Goal: Information Seeking & Learning: Find specific page/section

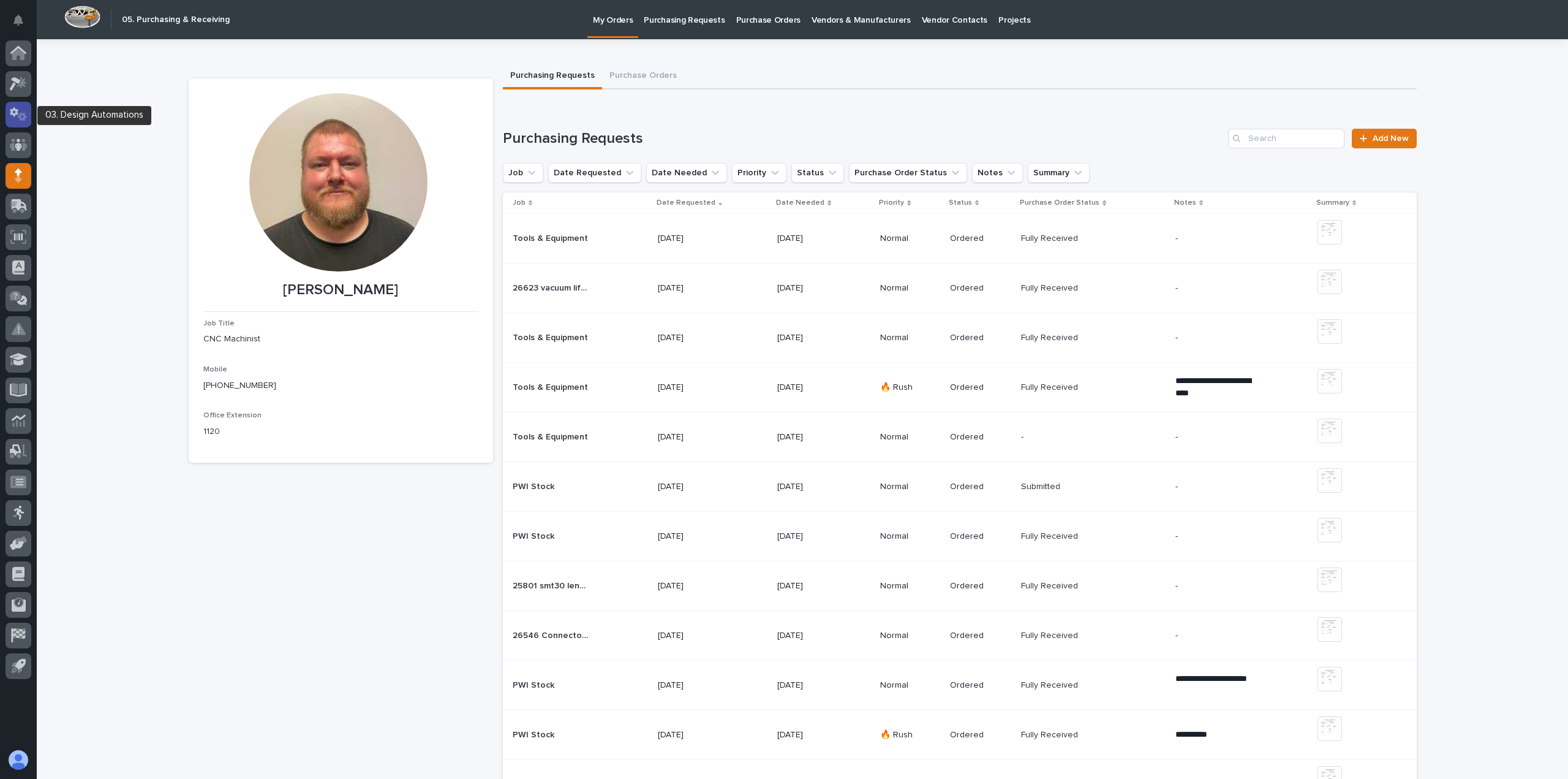
click at [22, 122] on div at bounding box center [19, 115] width 26 height 26
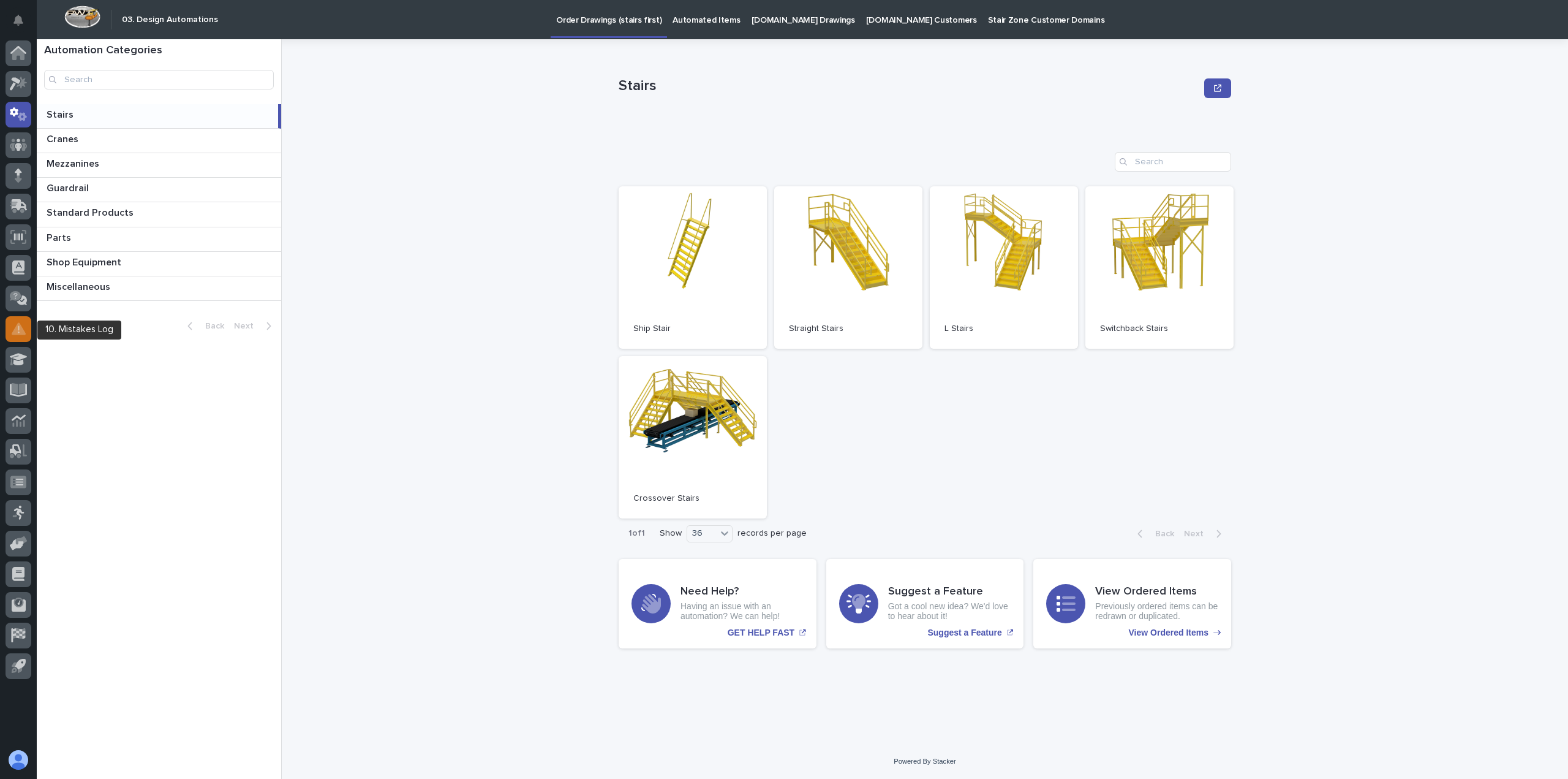
click at [22, 322] on icon at bounding box center [19, 329] width 14 height 14
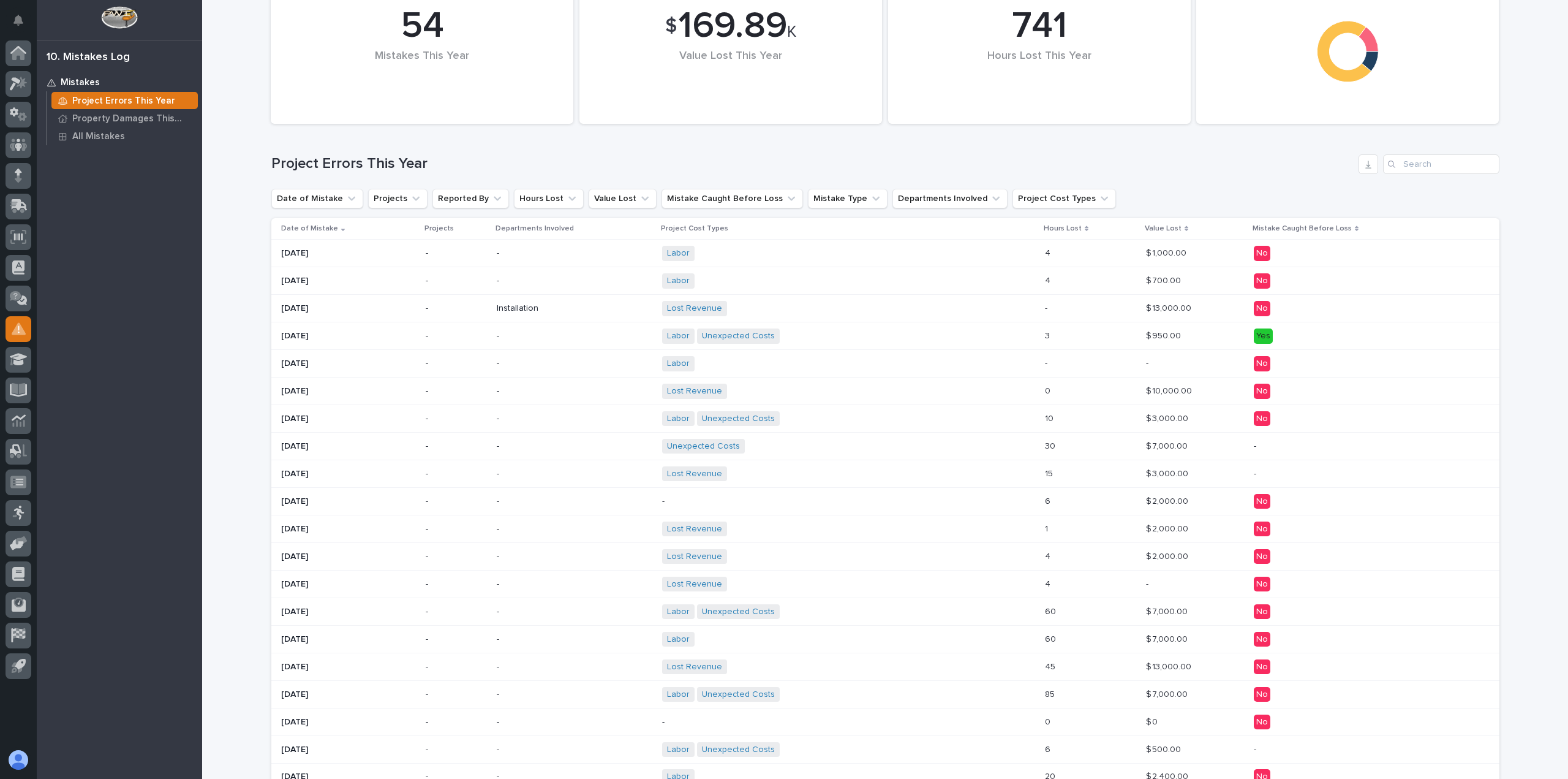
scroll to position [51, 0]
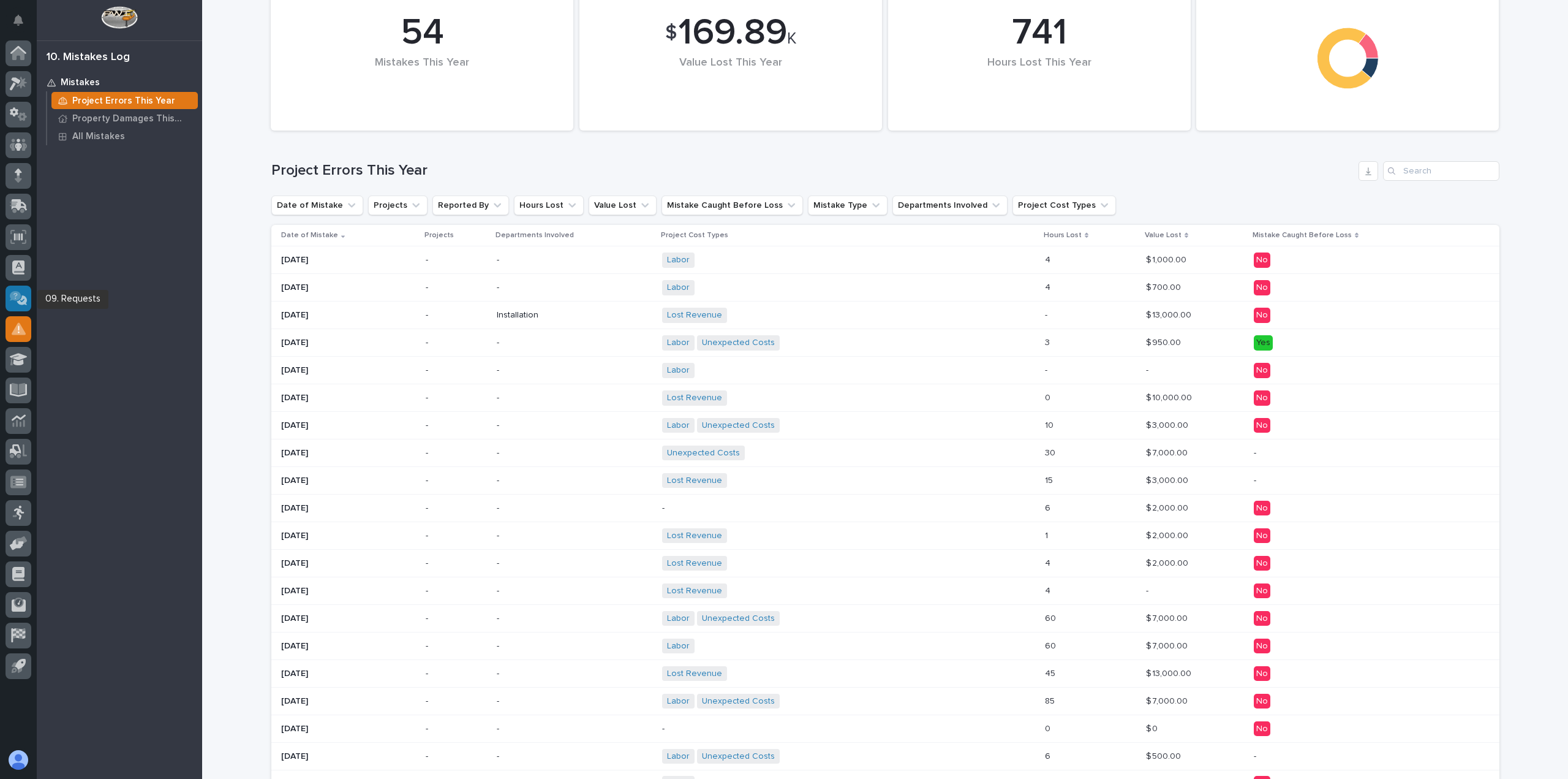
click at [23, 298] on icon at bounding box center [20, 299] width 14 height 12
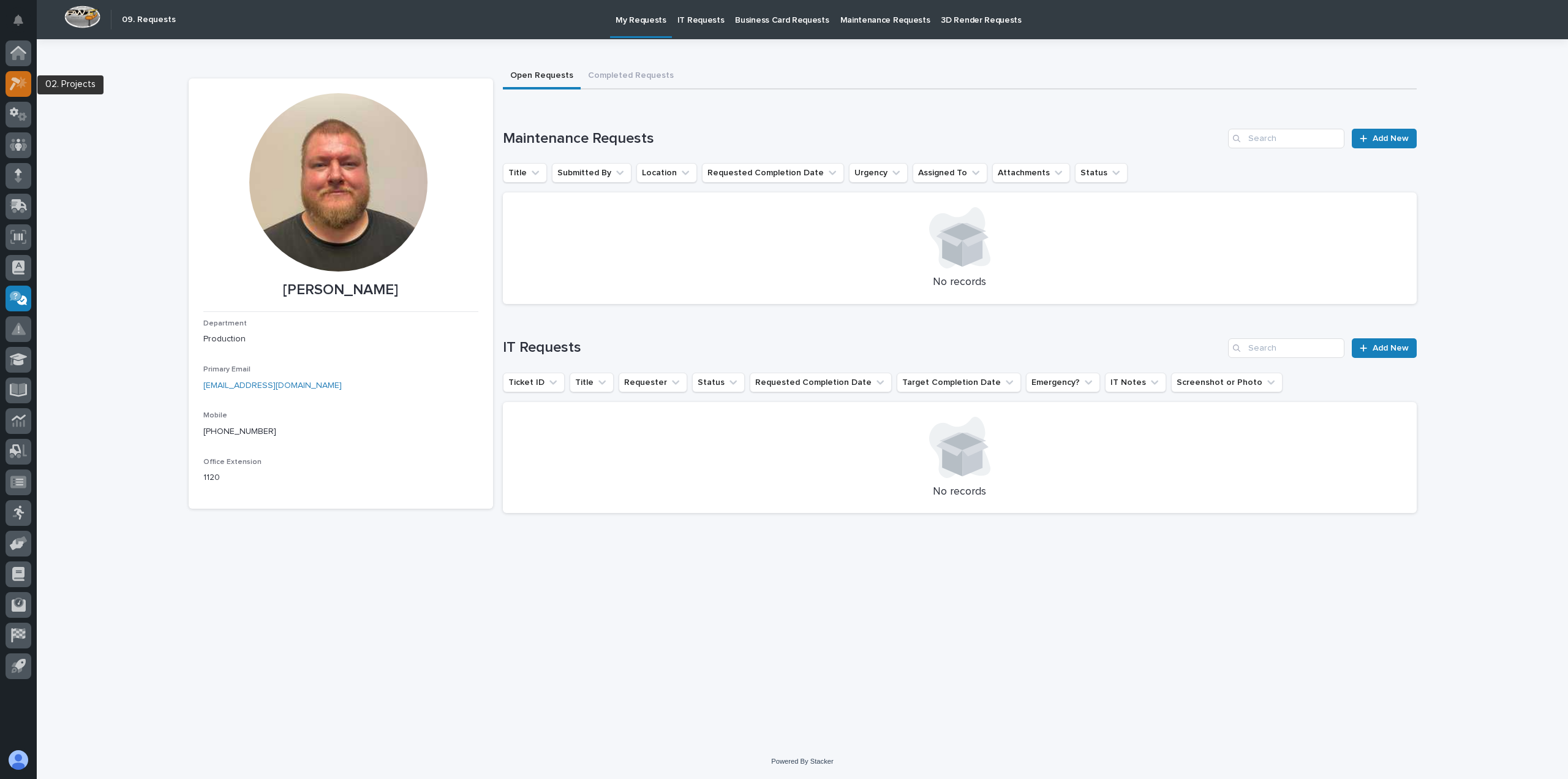
click at [17, 85] on icon at bounding box center [19, 83] width 18 height 14
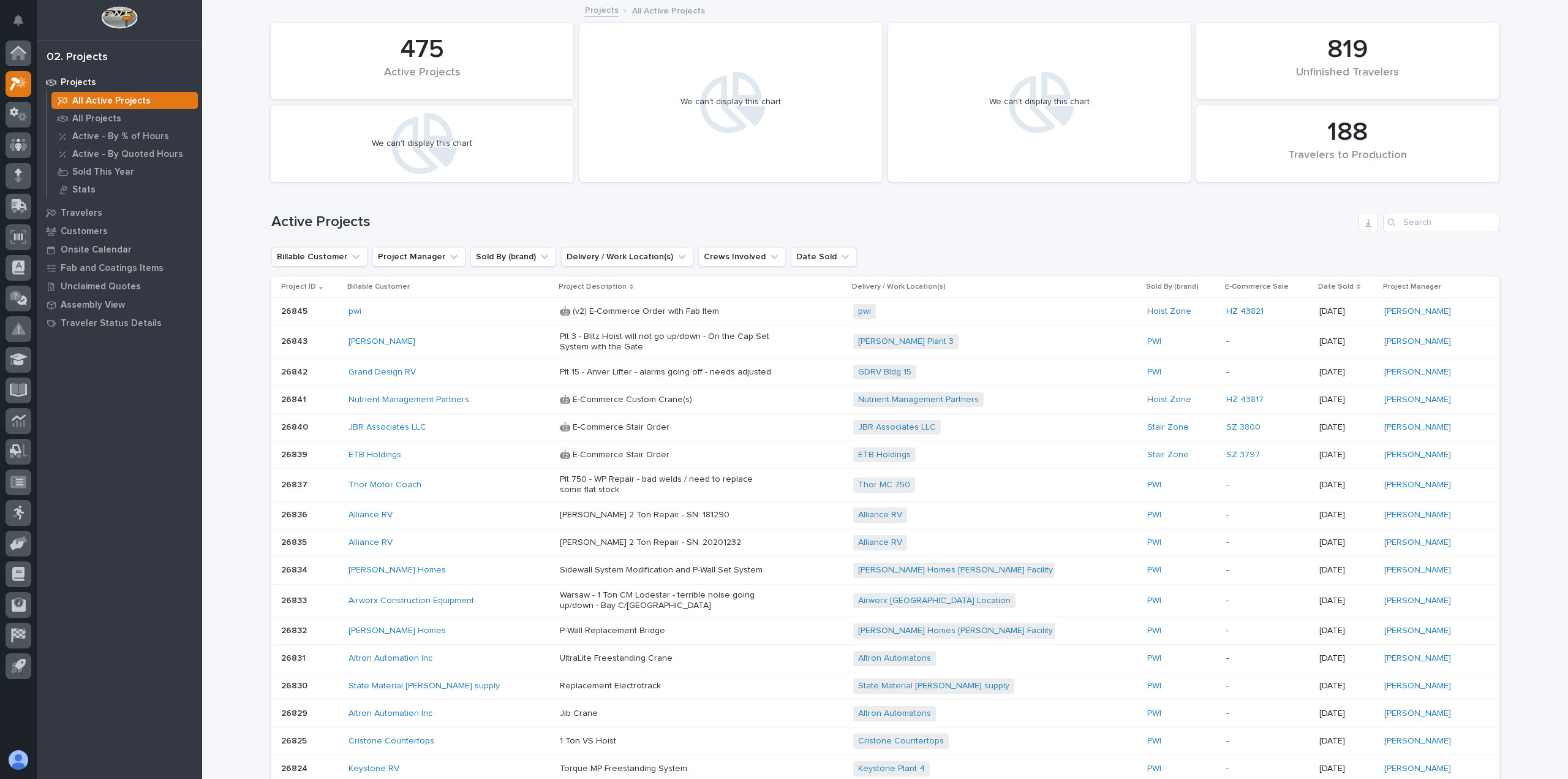
click at [1429, 259] on div "Billable Customer Project Manager Sold By (brand) Delivery / Work Location(s) C…" at bounding box center [885, 257] width 1228 height 20
click at [1432, 234] on div "Active Projects" at bounding box center [885, 217] width 1228 height 59
click at [1432, 226] on input "Search" at bounding box center [1441, 222] width 116 height 20
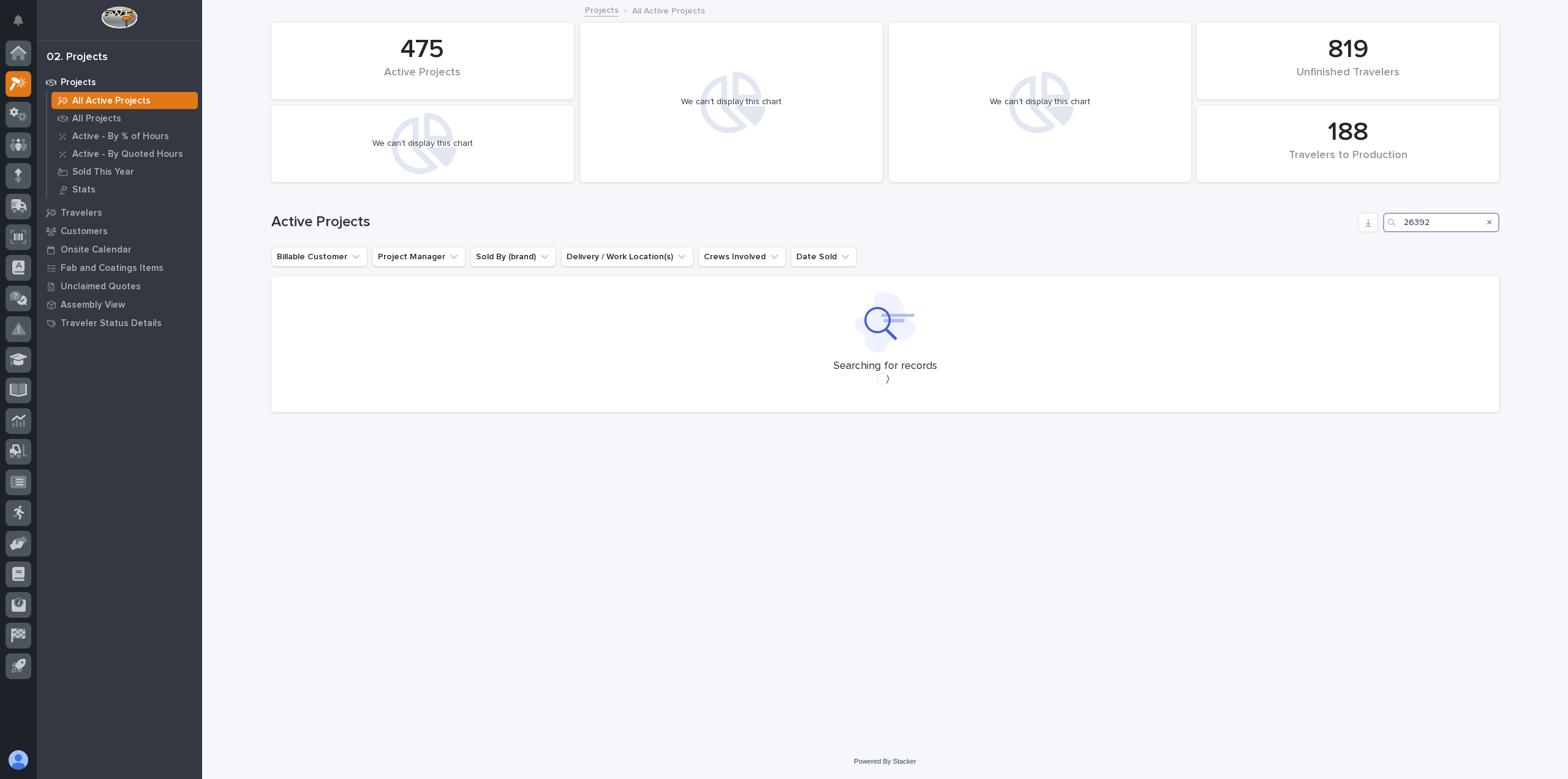
type input "26392"
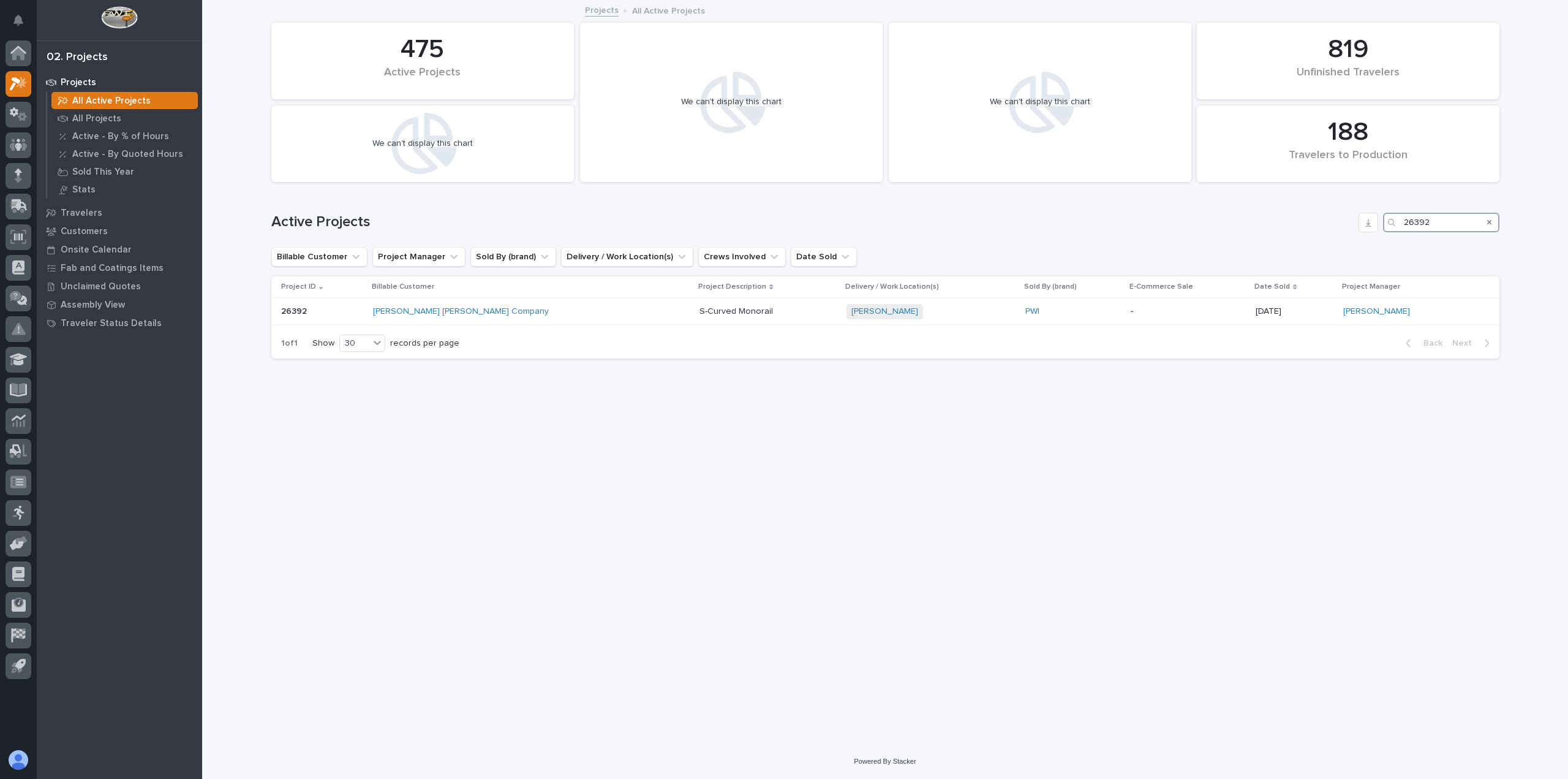
click at [1429, 224] on input "26392" at bounding box center [1441, 222] width 116 height 20
click at [431, 314] on link "[PERSON_NAME] [PERSON_NAME] Company" at bounding box center [461, 311] width 176 height 11
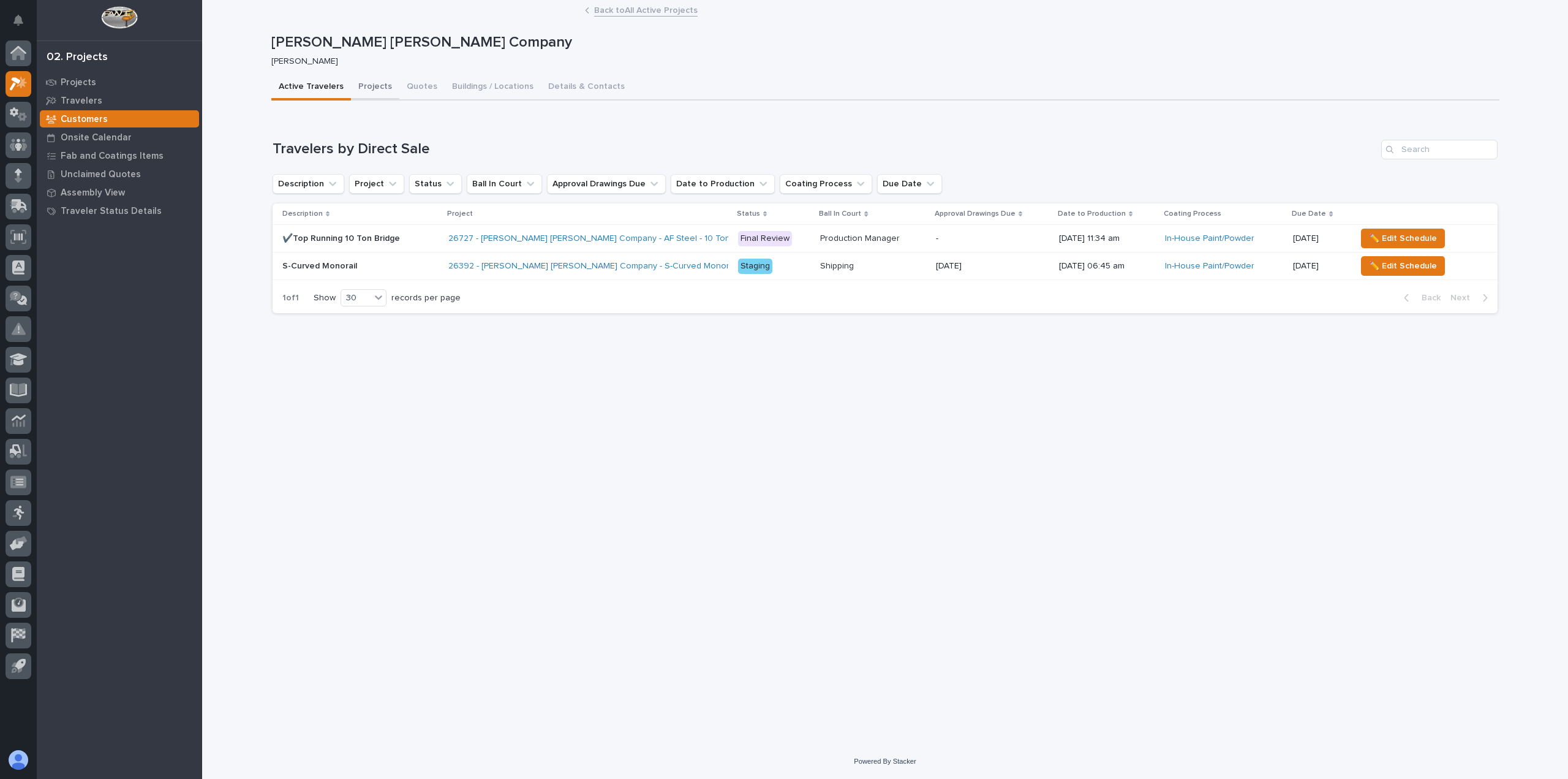
click at [374, 82] on button "Projects" at bounding box center [375, 88] width 48 height 26
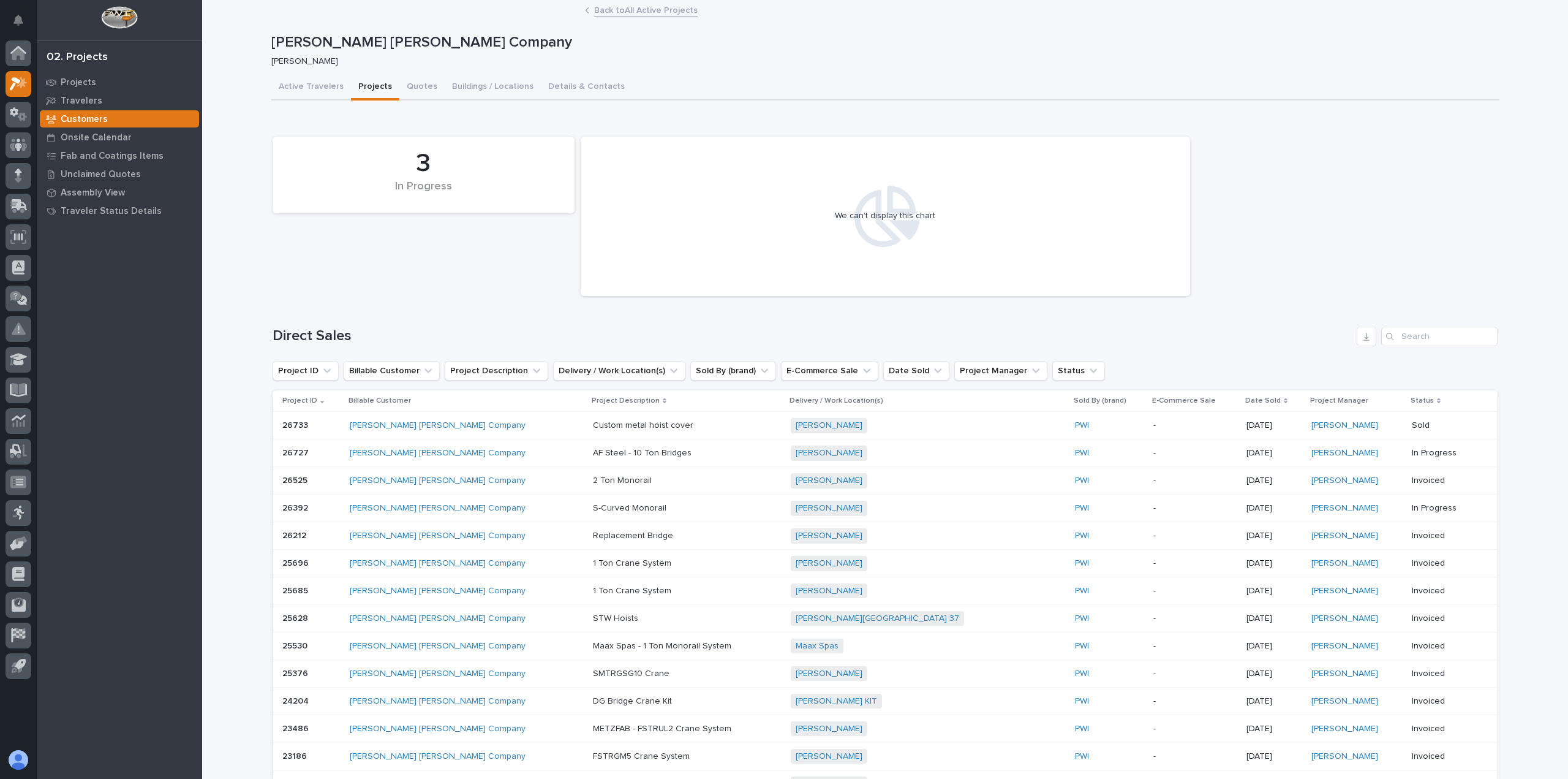
click at [593, 503] on p "S-Curved Monorail" at bounding box center [631, 507] width 76 height 13
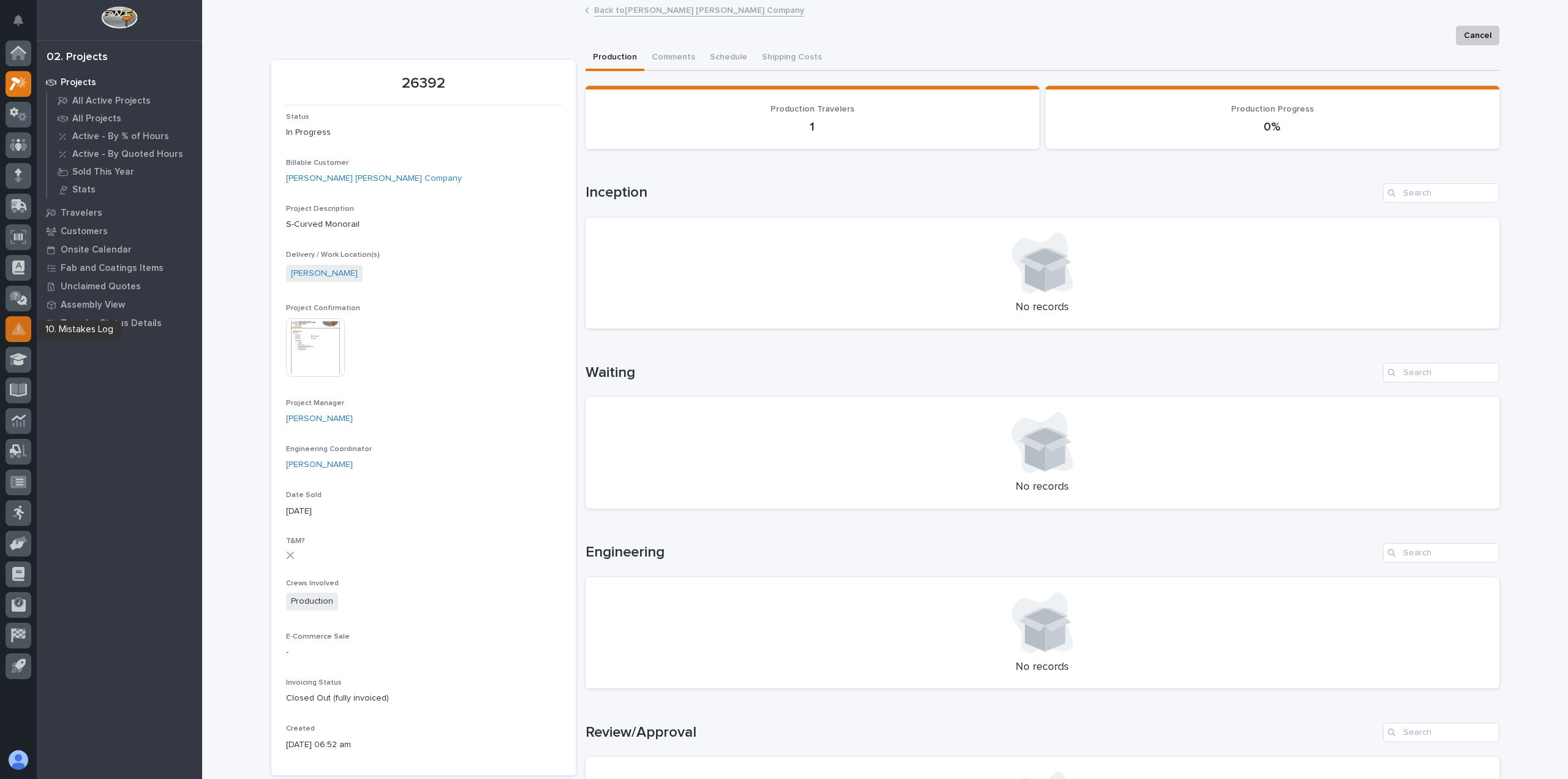
click at [22, 326] on icon at bounding box center [19, 329] width 14 height 14
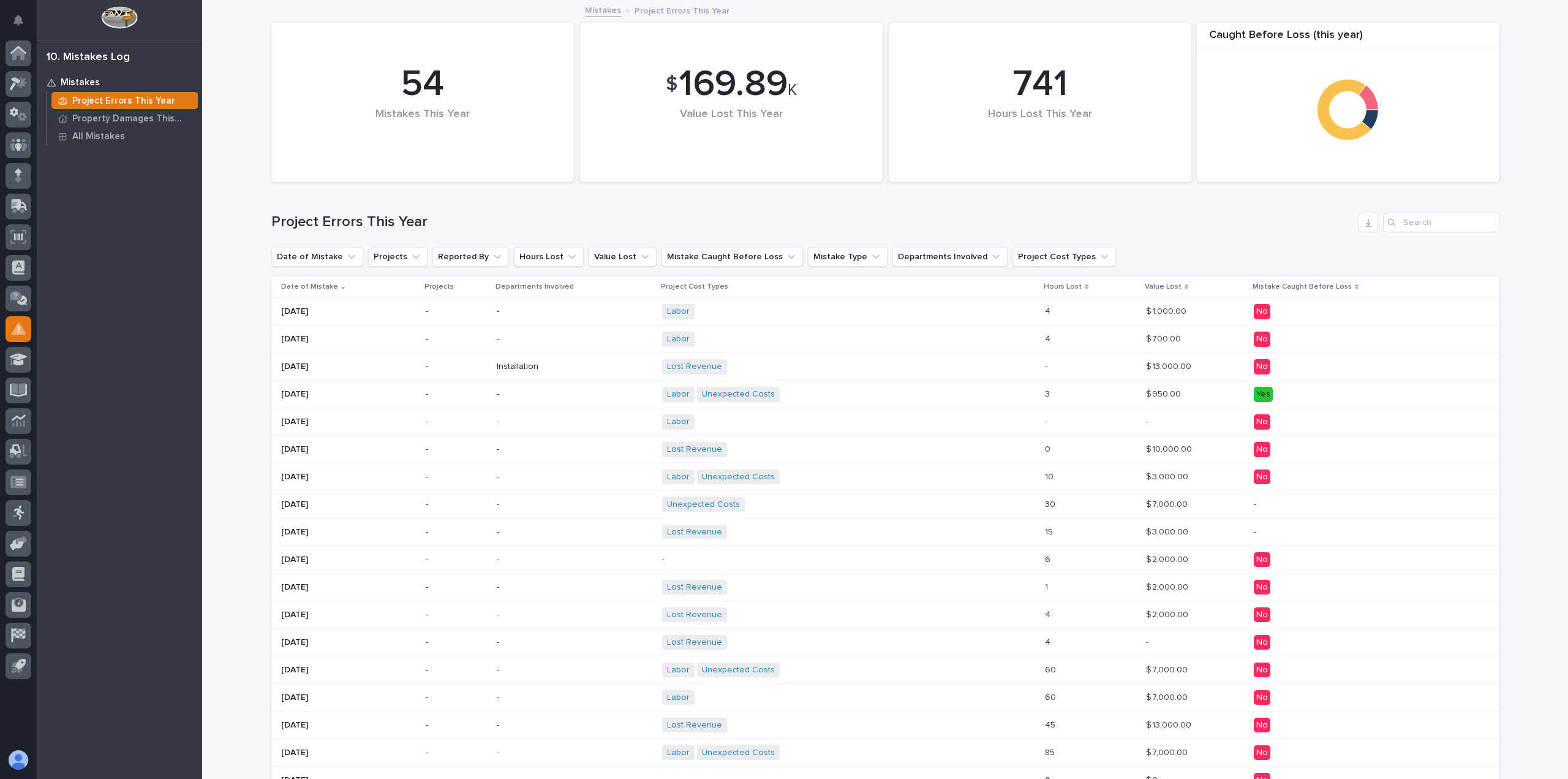
click at [986, 115] on div "Hours Lost This Year" at bounding box center [1040, 127] width 261 height 38
click at [640, 146] on div "Value Lost This Year" at bounding box center [731, 127] width 261 height 38
click at [509, 95] on div "54" at bounding box center [422, 84] width 261 height 44
